Goal: Information Seeking & Learning: Learn about a topic

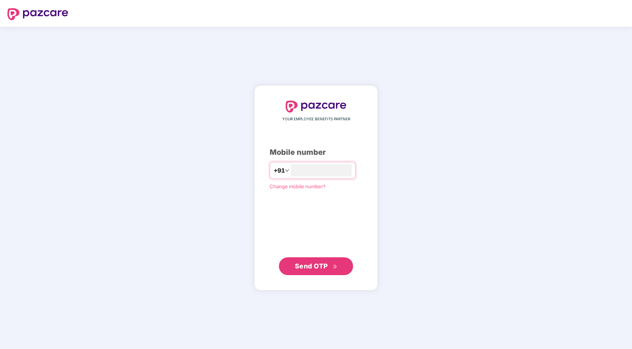
type input "**********"
click at [301, 263] on span "Send OTP" at bounding box center [311, 266] width 33 height 8
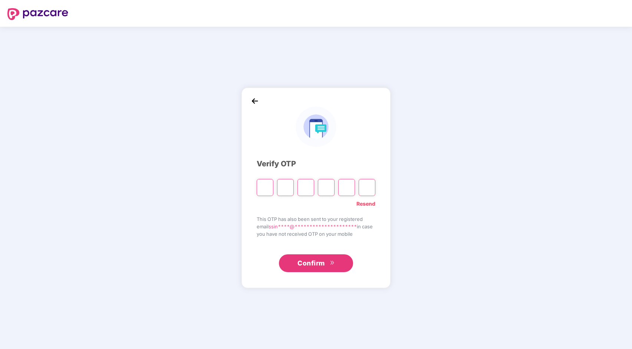
type input "*"
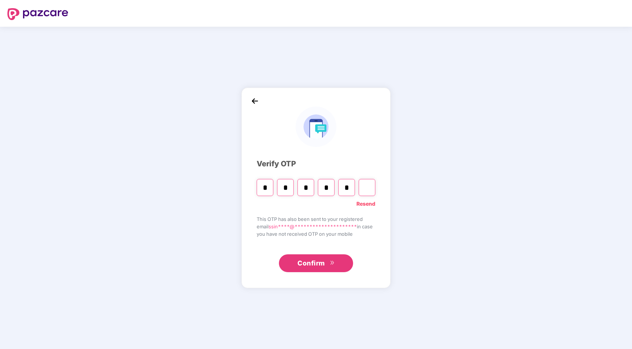
type input "*"
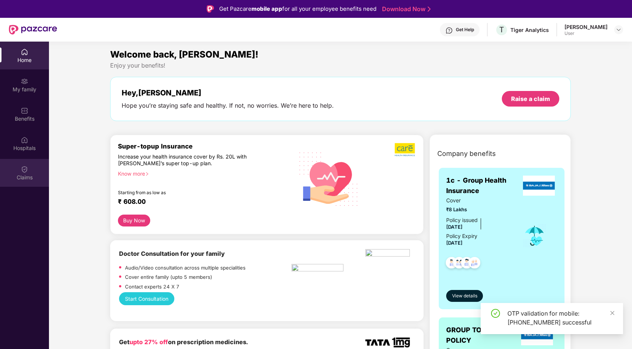
click at [27, 170] on img at bounding box center [24, 168] width 7 height 7
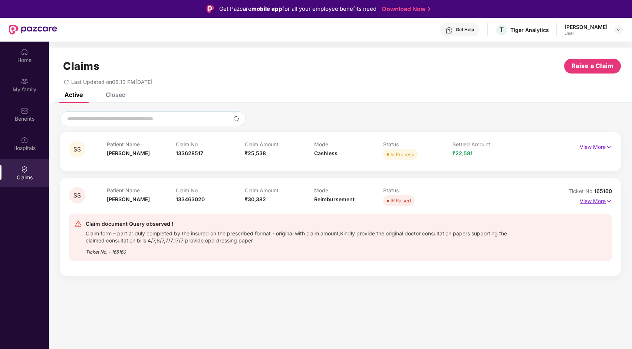
click at [608, 200] on img at bounding box center [609, 201] width 6 height 8
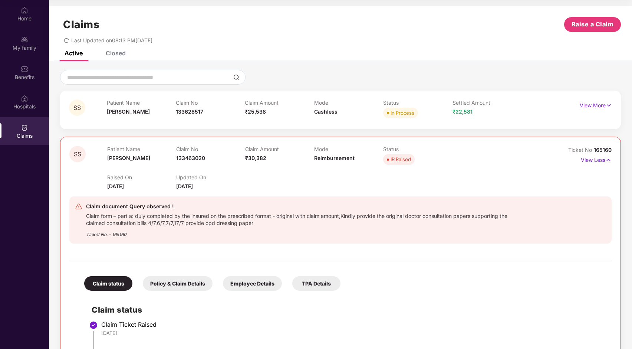
scroll to position [145, 0]
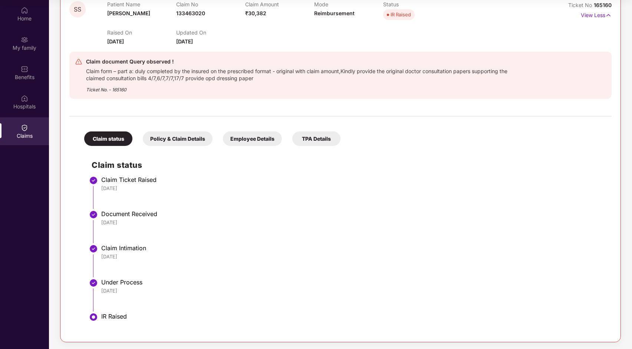
click at [200, 141] on div "Policy & Claim Details" at bounding box center [178, 138] width 70 height 14
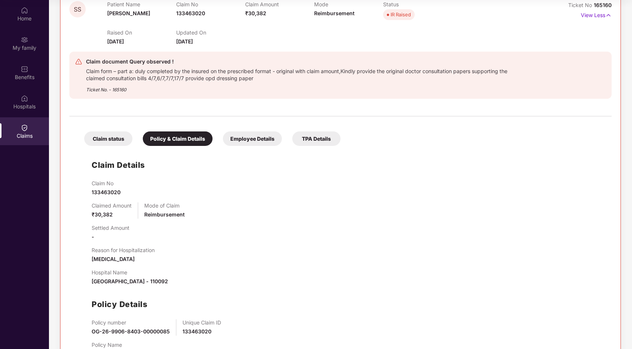
scroll to position [175, 0]
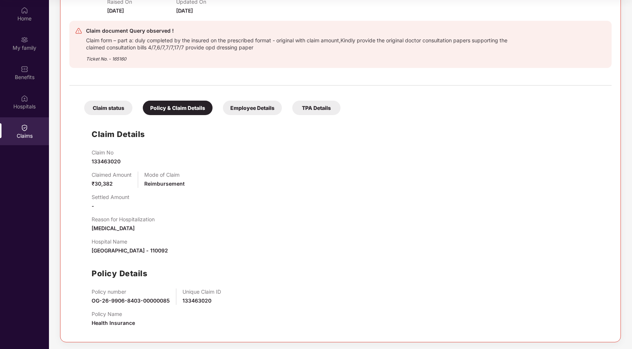
click at [273, 104] on div "Employee Details" at bounding box center [252, 108] width 59 height 14
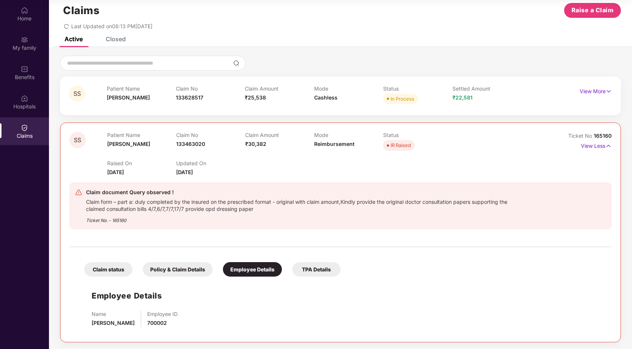
click at [315, 264] on div "TPA Details" at bounding box center [316, 269] width 48 height 14
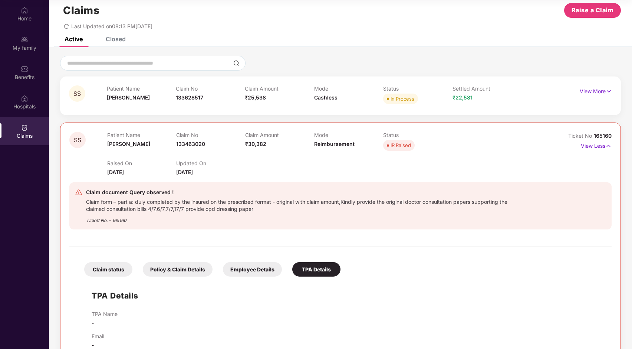
scroll to position [30, 0]
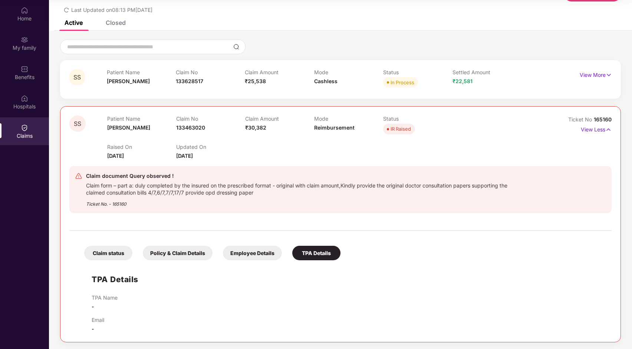
click at [396, 128] on div "IR Raised" at bounding box center [401, 128] width 20 height 7
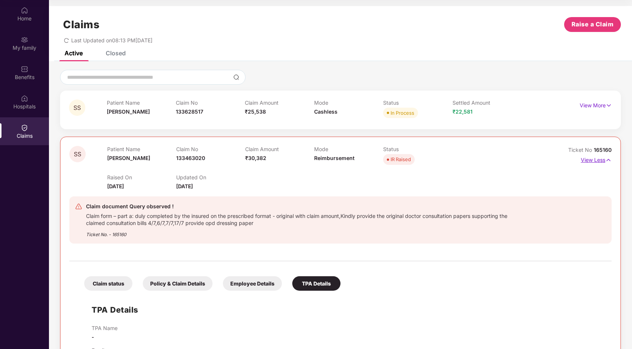
click at [597, 156] on p "View Less" at bounding box center [596, 159] width 31 height 10
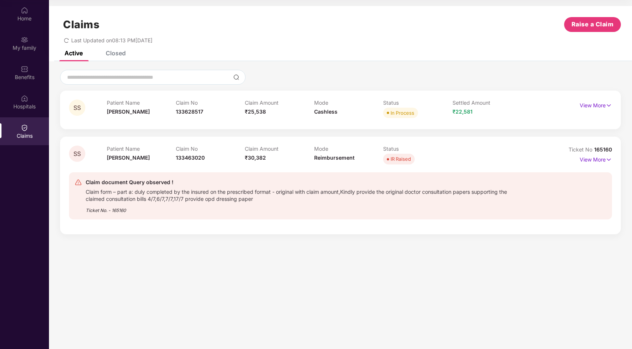
click at [122, 54] on div "Closed" at bounding box center [116, 52] width 20 height 7
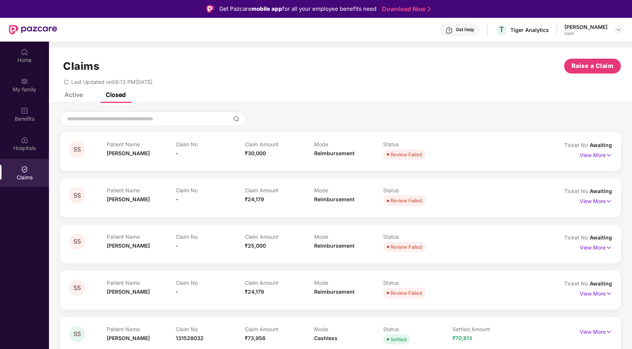
click at [32, 174] on div "Claims" at bounding box center [24, 177] width 49 height 7
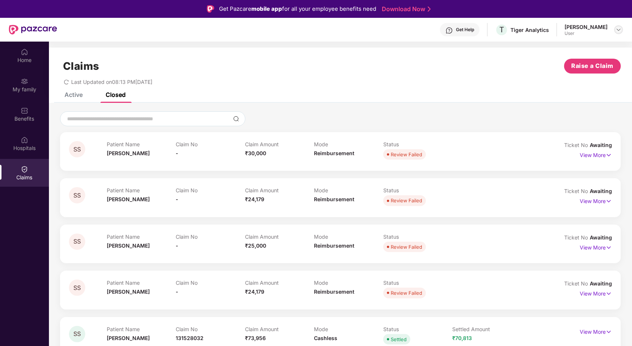
click at [616, 29] on img at bounding box center [619, 30] width 6 height 6
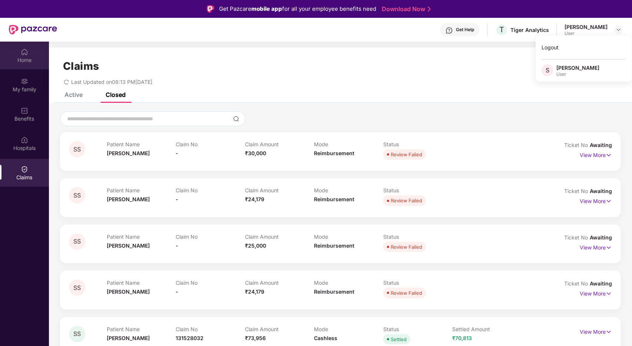
click at [32, 62] on div "Home" at bounding box center [24, 59] width 49 height 7
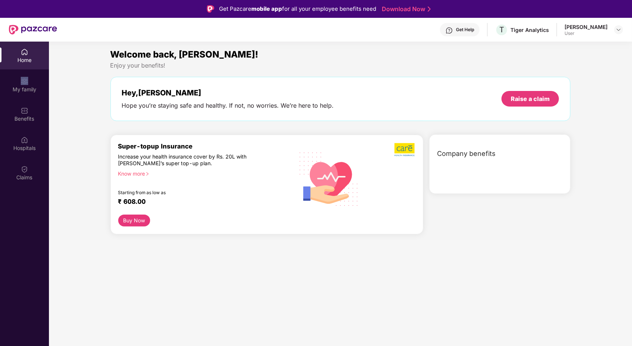
click at [32, 62] on div "Home" at bounding box center [24, 59] width 49 height 7
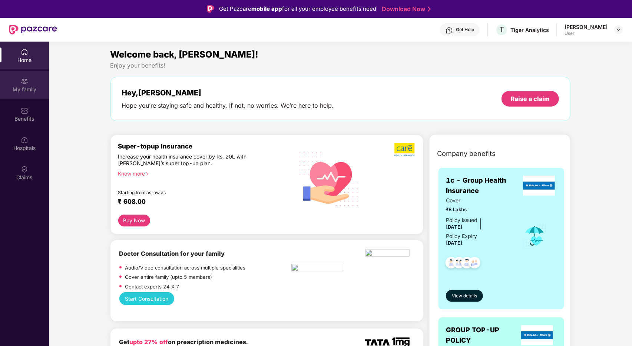
click at [38, 87] on div "My family" at bounding box center [24, 89] width 49 height 7
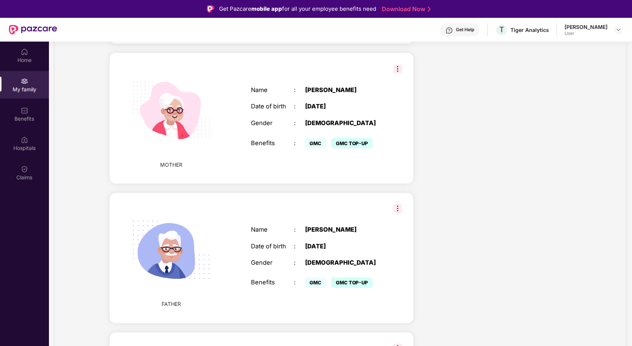
scroll to position [722, 0]
drag, startPoint x: 389, startPoint y: 281, endPoint x: 398, endPoint y: 230, distance: 51.7
click at [398, 230] on div "FATHER Name : S B Singhal Date of birth : 31 Aug 1962 Gender : MALE Benefits : …" at bounding box center [262, 258] width 304 height 130
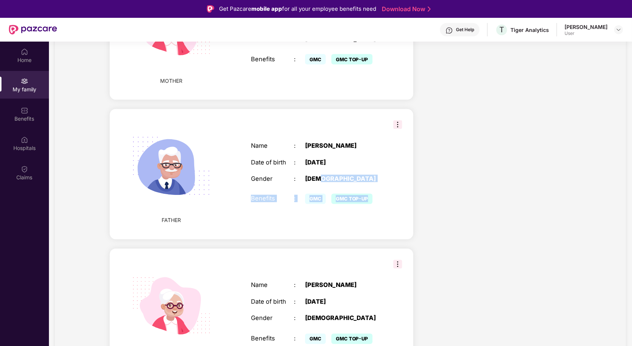
scroll to position [42, 0]
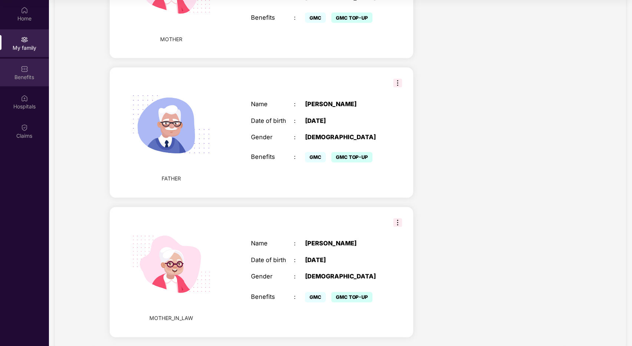
click at [34, 73] on div "Benefits" at bounding box center [24, 76] width 49 height 7
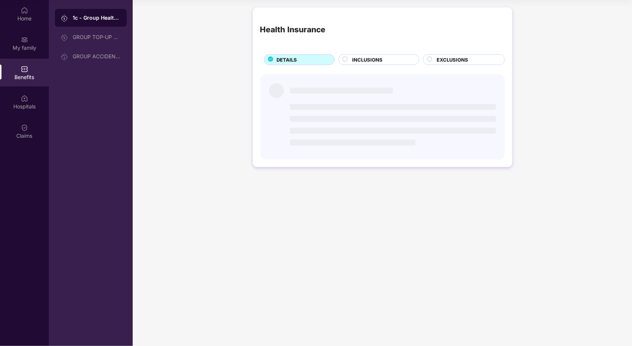
scroll to position [0, 0]
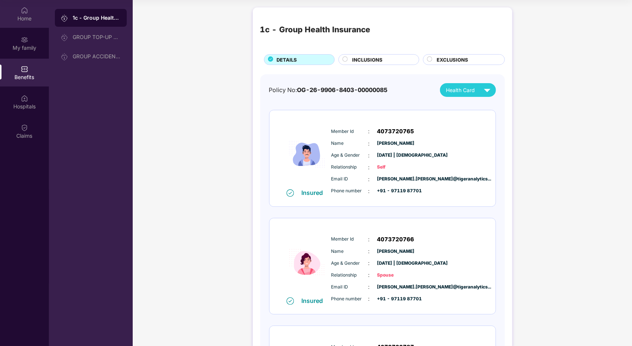
click at [27, 13] on img at bounding box center [24, 10] width 7 height 7
